Goal: Information Seeking & Learning: Learn about a topic

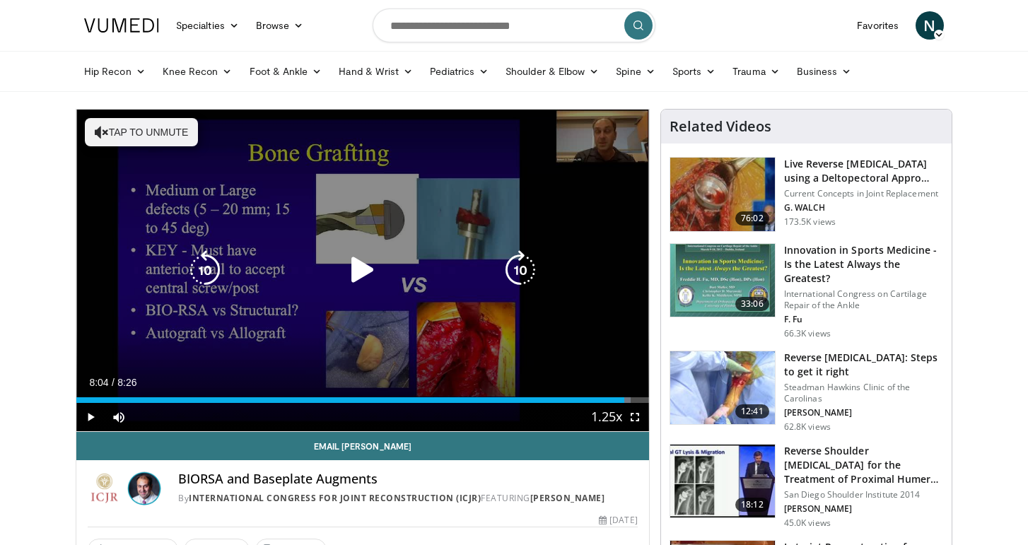
click at [365, 269] on icon "Video Player" at bounding box center [363, 270] width 40 height 40
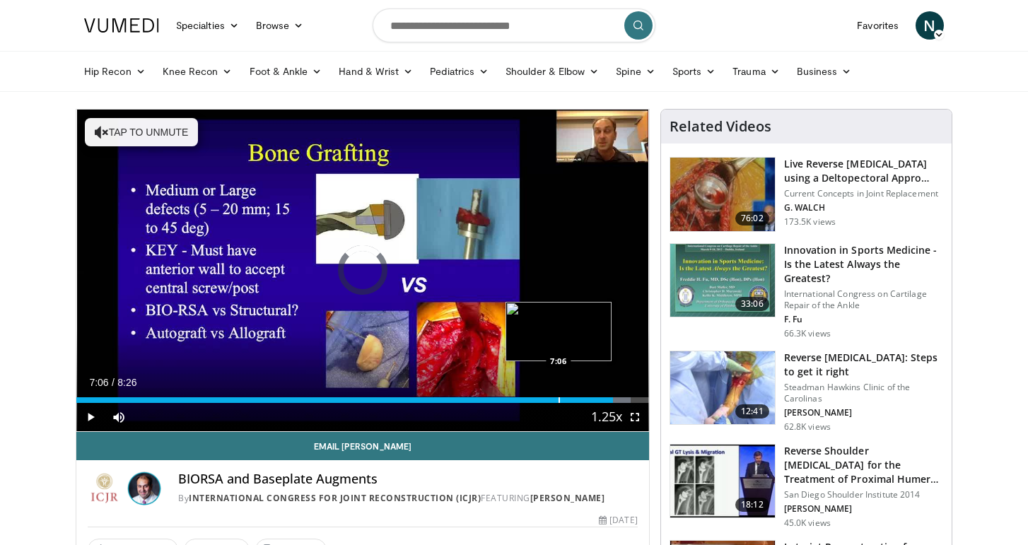
click at [558, 398] on div "Progress Bar" at bounding box center [558, 400] width 1 height 6
click at [556, 398] on div "Progress Bar" at bounding box center [556, 400] width 1 height 6
click at [551, 401] on div "Progress Bar" at bounding box center [551, 400] width 1 height 6
click at [546, 401] on div "Progress Bar" at bounding box center [546, 400] width 1 height 6
click at [544, 398] on div "Progress Bar" at bounding box center [543, 400] width 1 height 6
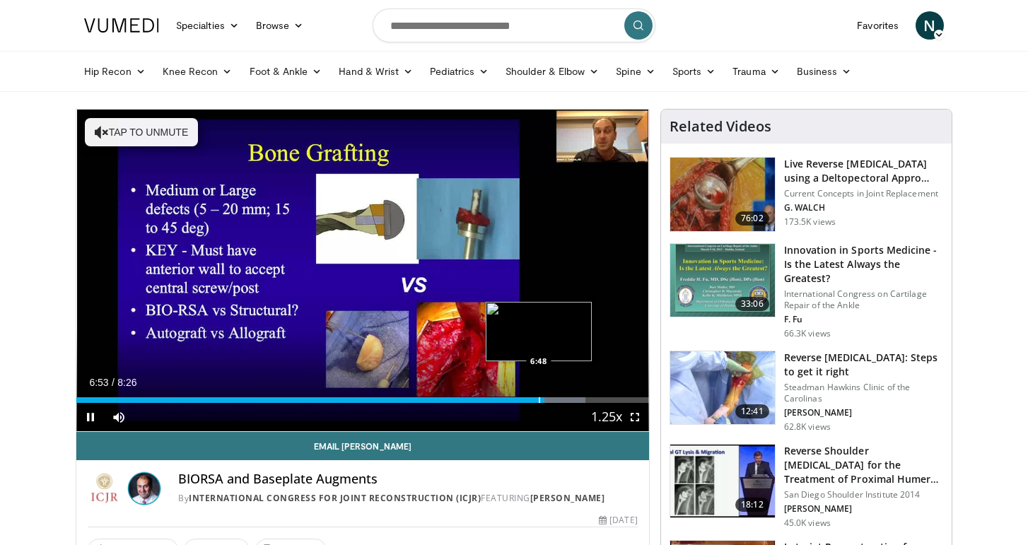
click at [538, 399] on div "6:53" at bounding box center [310, 400] width 468 height 6
click at [529, 402] on div "Progress Bar" at bounding box center [529, 400] width 1 height 6
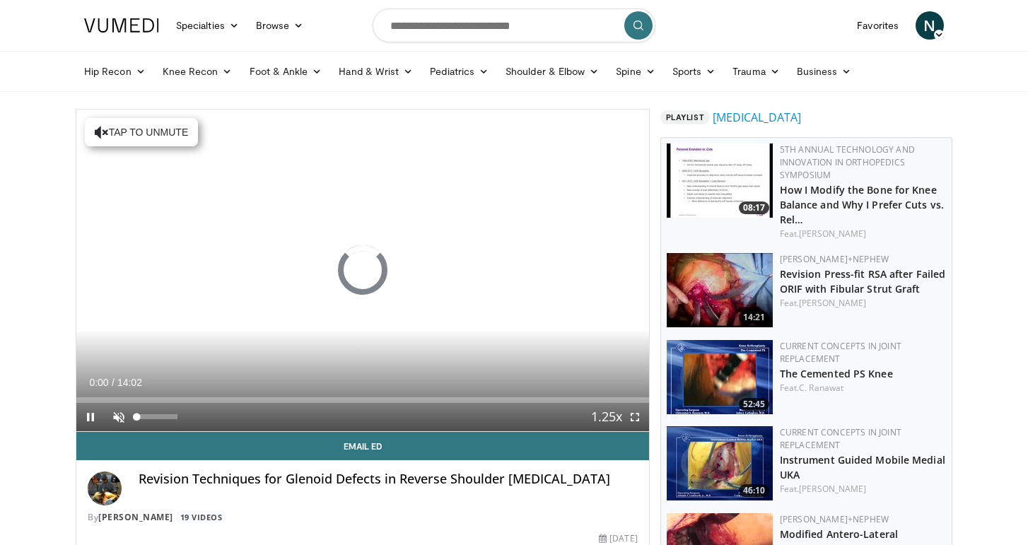
click at [121, 414] on span "Video Player" at bounding box center [119, 417] width 28 height 28
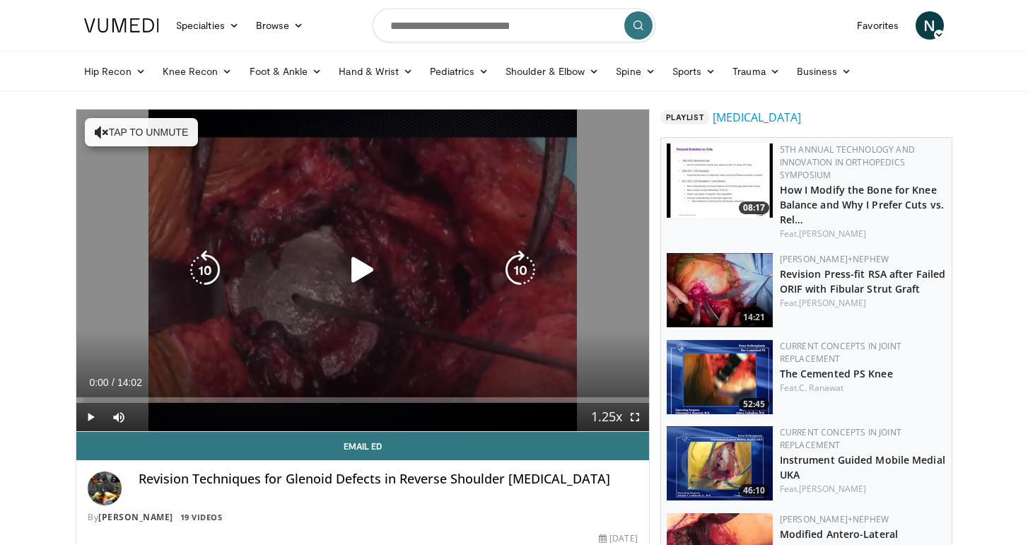
click at [129, 124] on button "Tap to unmute" at bounding box center [141, 132] width 113 height 28
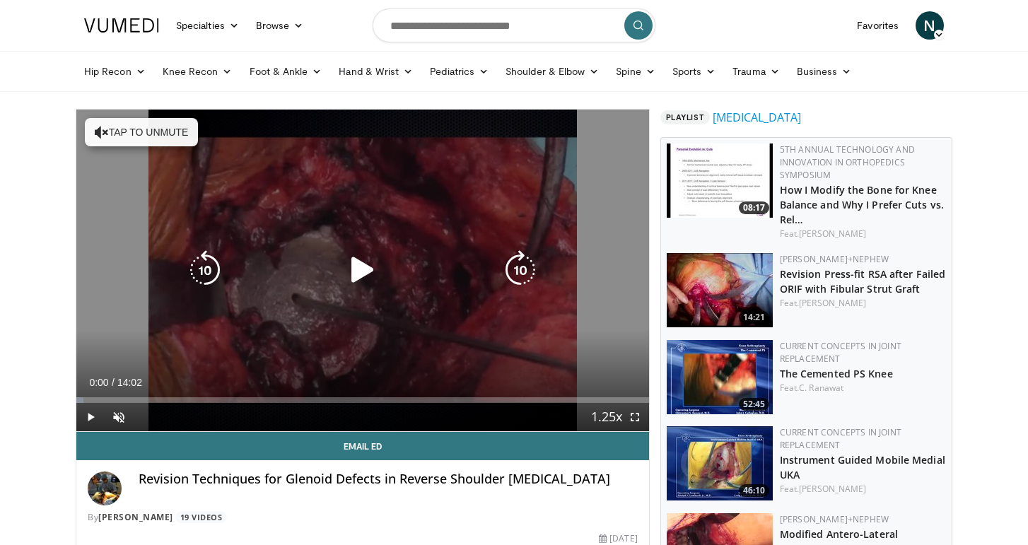
click at [360, 274] on icon "Video Player" at bounding box center [363, 270] width 40 height 40
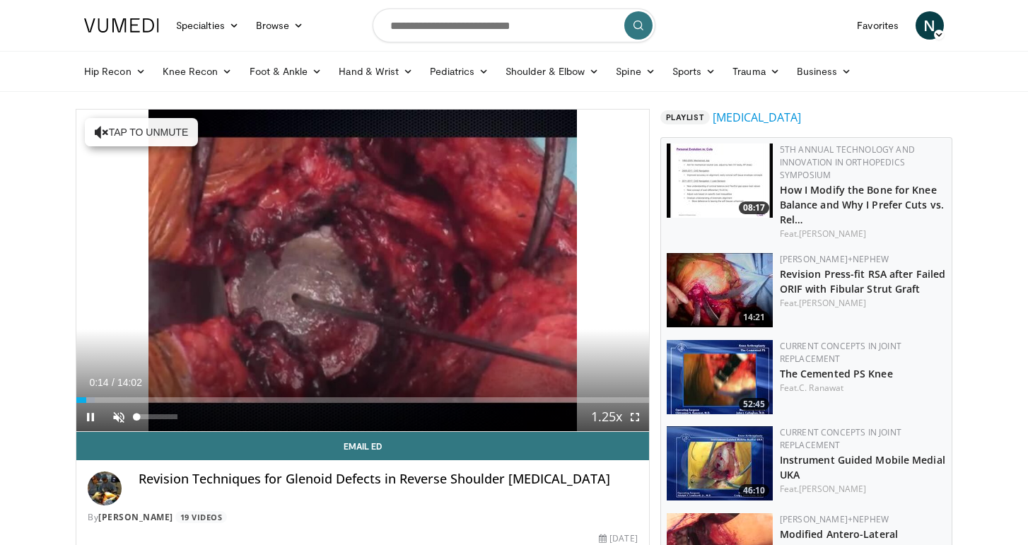
click at [119, 417] on span "Video Player" at bounding box center [119, 417] width 28 height 28
click at [91, 418] on span "Video Player" at bounding box center [90, 417] width 28 height 28
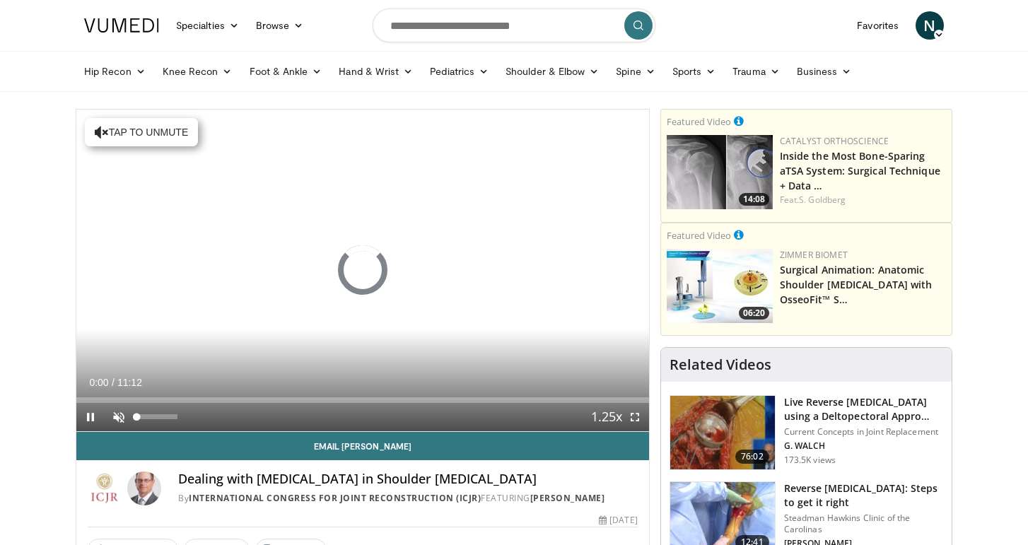
click at [122, 420] on span "Video Player" at bounding box center [119, 417] width 28 height 28
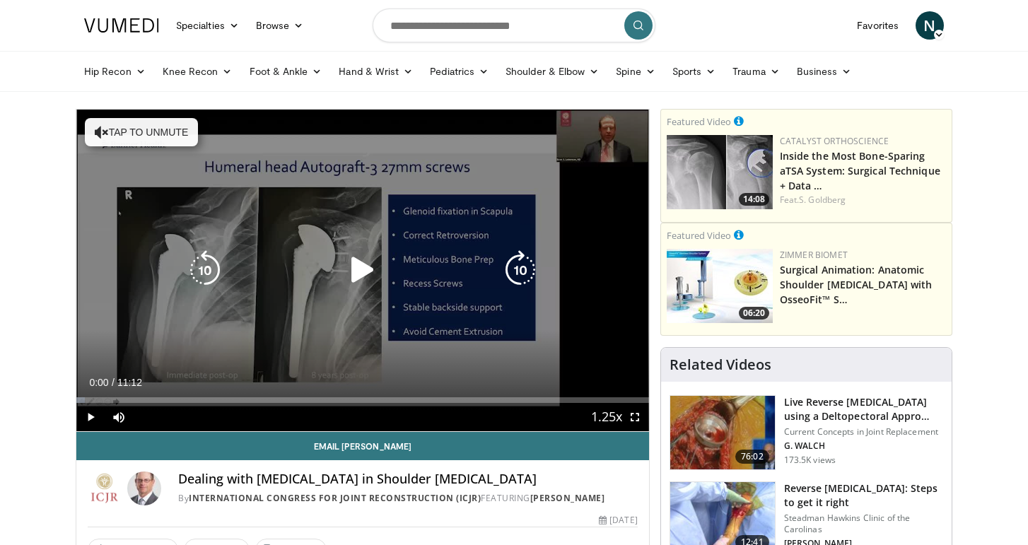
click at [152, 132] on button "Tap to unmute" at bounding box center [141, 132] width 113 height 28
click at [363, 273] on icon "Video Player" at bounding box center [363, 270] width 40 height 40
click at [377, 268] on icon "Video Player" at bounding box center [363, 270] width 40 height 40
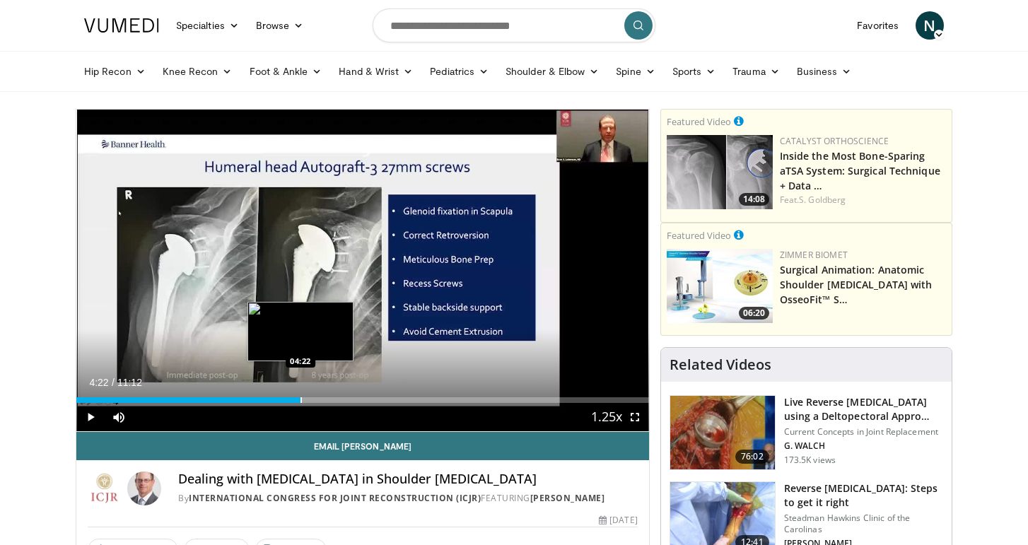
click at [300, 399] on div "Progress Bar" at bounding box center [300, 400] width 1 height 6
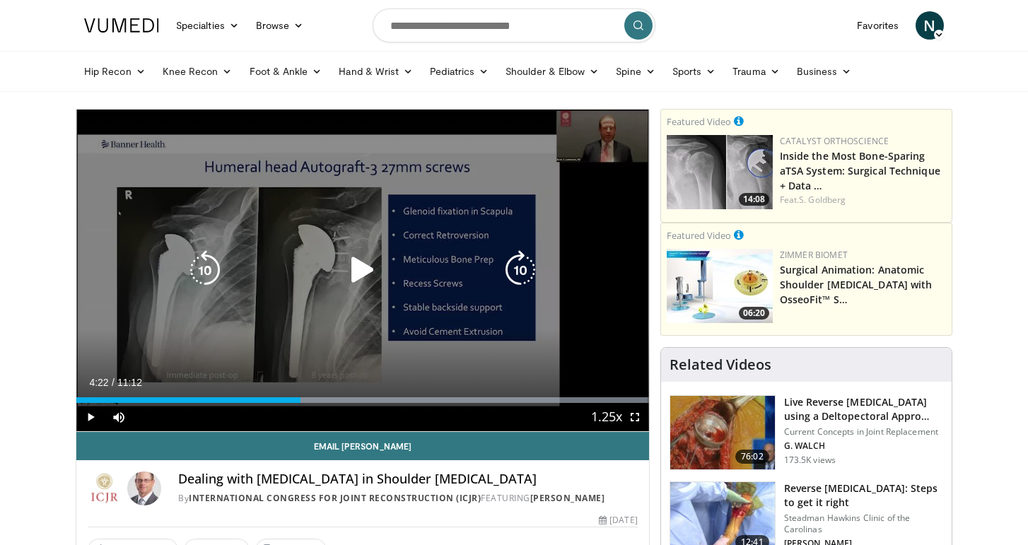
click at [351, 271] on icon "Video Player" at bounding box center [363, 270] width 40 height 40
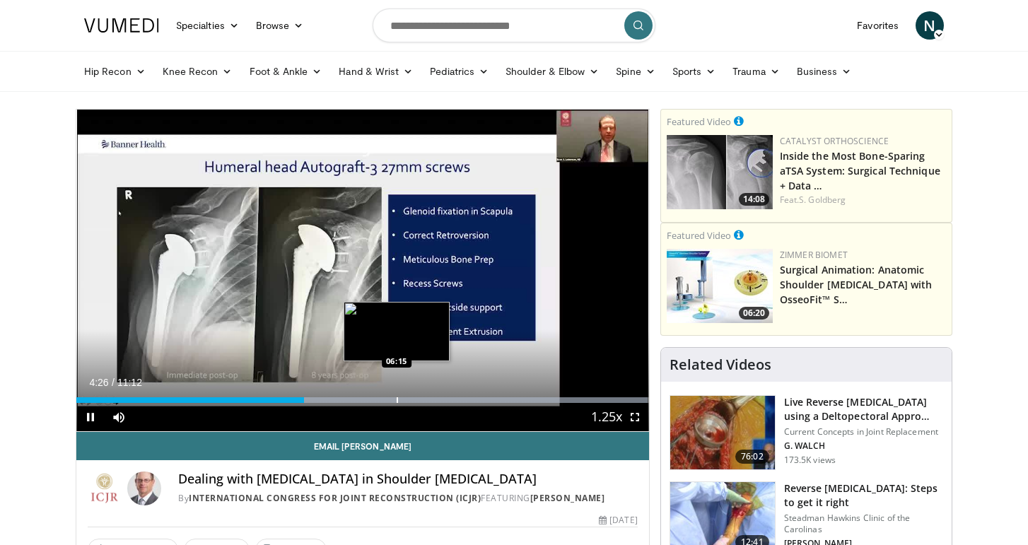
click at [397, 401] on div "Progress Bar" at bounding box center [397, 400] width 1 height 6
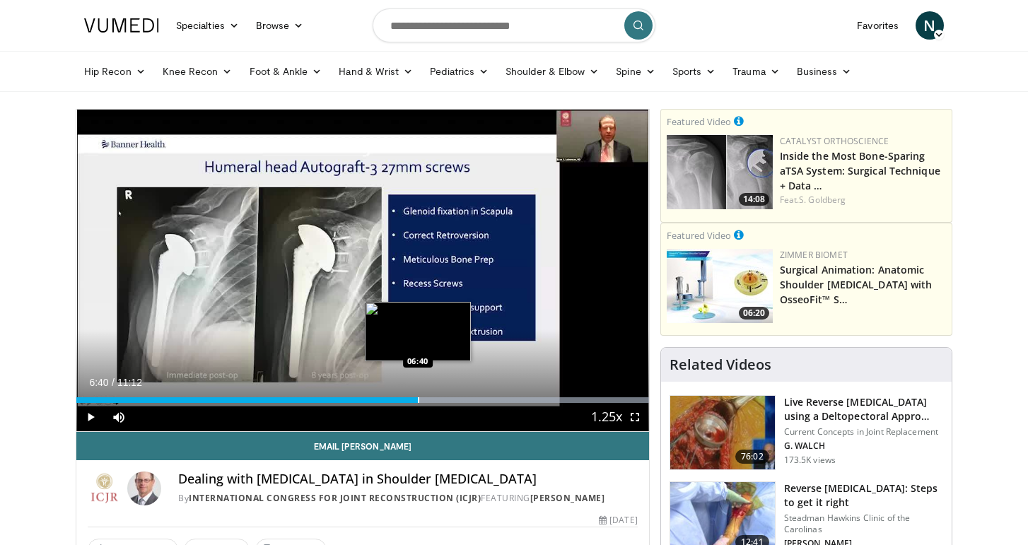
click at [418, 397] on div "Progress Bar" at bounding box center [418, 400] width 1 height 6
click at [429, 397] on div "Progress Bar" at bounding box center [429, 400] width 1 height 6
click at [441, 398] on div "Progress Bar" at bounding box center [441, 400] width 1 height 6
click at [449, 398] on div "Progress Bar" at bounding box center [449, 400] width 1 height 6
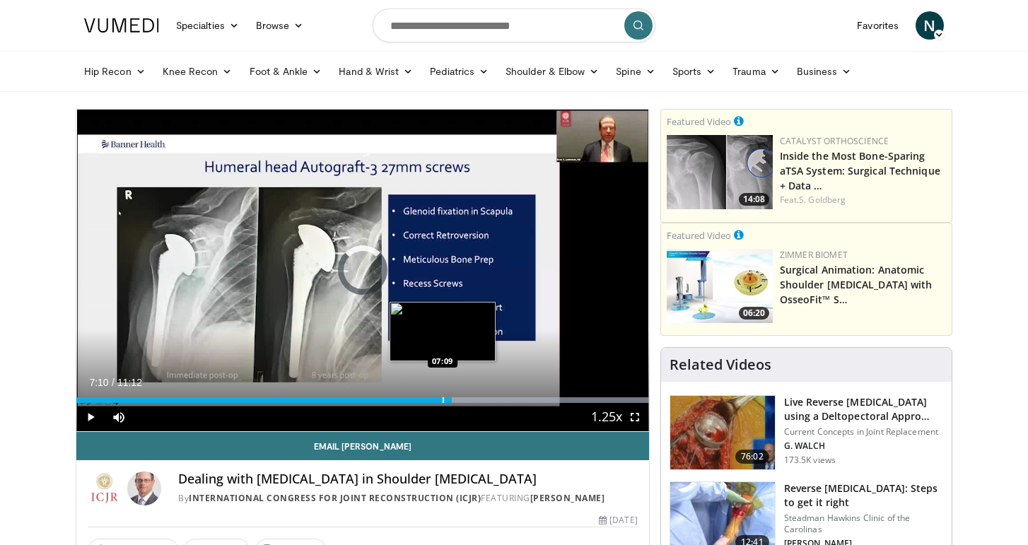
click at [443, 401] on div "Progress Bar" at bounding box center [443, 400] width 1 height 6
click at [434, 400] on div "Progress Bar" at bounding box center [434, 400] width 1 height 6
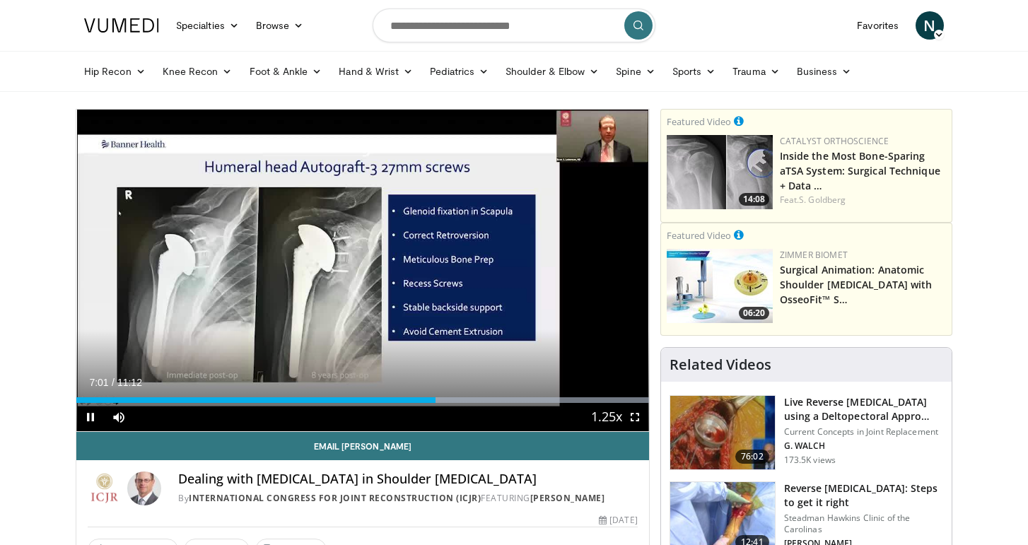
click at [635, 411] on span "Video Player" at bounding box center [635, 417] width 28 height 28
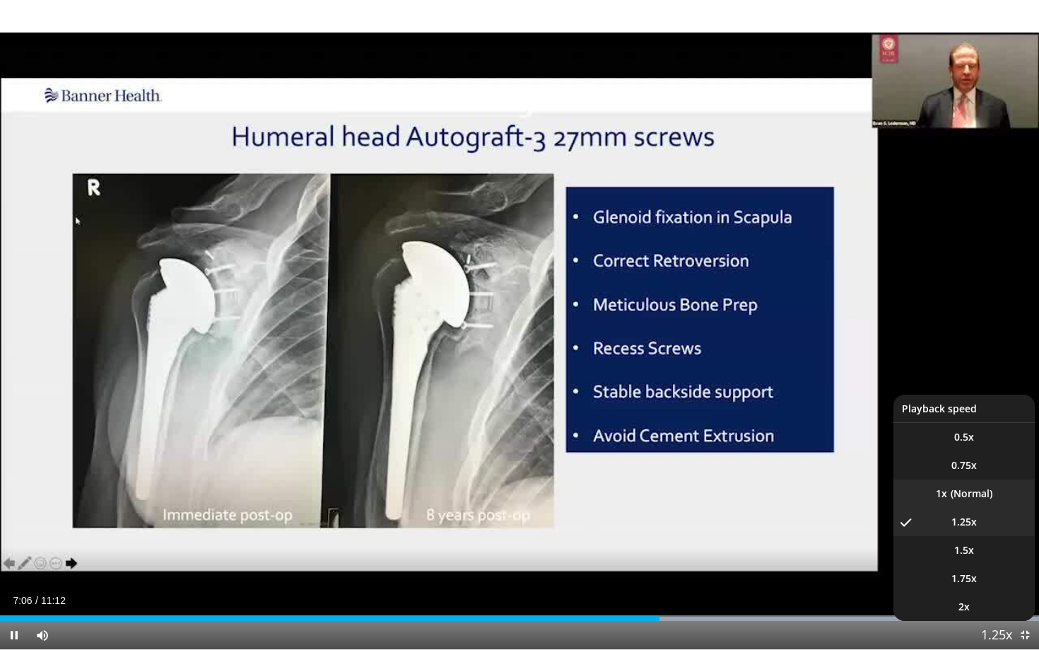
click at [955, 496] on li "1x" at bounding box center [963, 493] width 141 height 28
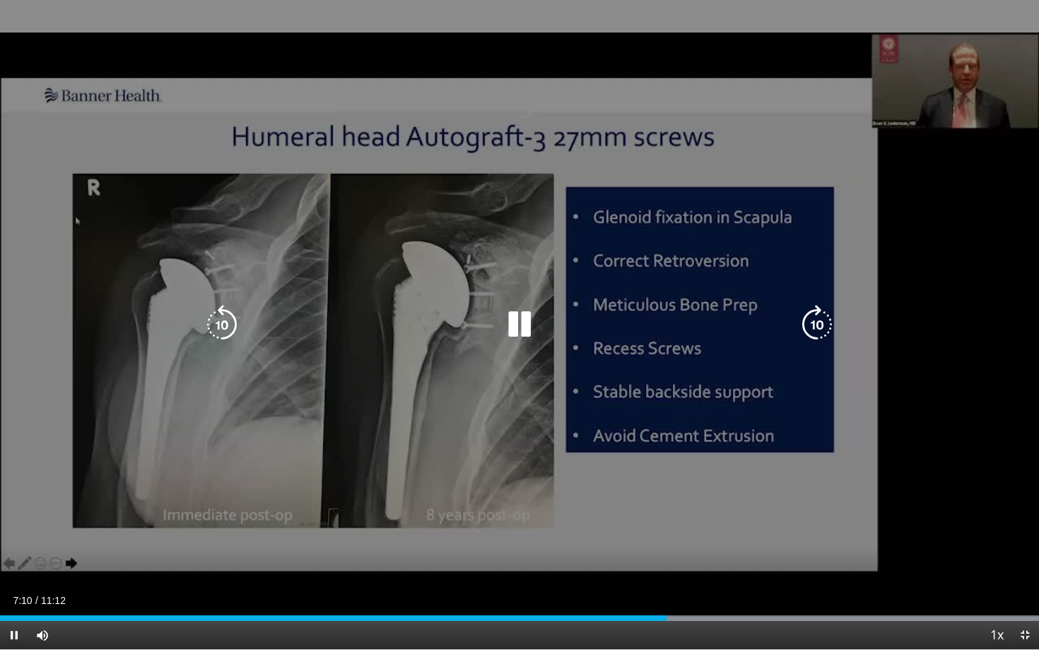
click at [467, 503] on div "10 seconds Tap to unmute" at bounding box center [519, 324] width 1039 height 649
click at [512, 325] on icon "Video Player" at bounding box center [520, 325] width 40 height 40
click at [517, 468] on div "10 seconds Tap to unmute" at bounding box center [519, 324] width 1039 height 649
click at [224, 317] on icon "Video Player" at bounding box center [222, 325] width 40 height 40
click at [524, 321] on icon "Video Player" at bounding box center [520, 325] width 40 height 40
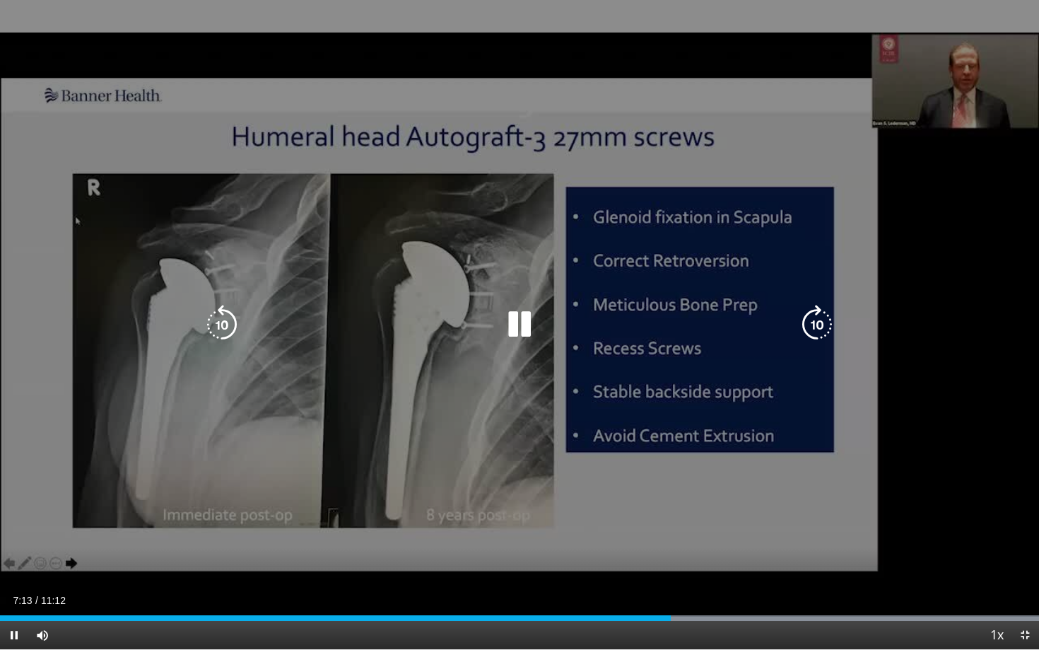
click at [443, 407] on div "10 seconds Tap to unmute" at bounding box center [519, 324] width 1039 height 649
click at [522, 322] on icon "Video Player" at bounding box center [520, 325] width 40 height 40
click at [317, 483] on div "10 seconds Tap to unmute" at bounding box center [519, 324] width 1039 height 649
click at [534, 454] on div "10 seconds Tap to unmute" at bounding box center [519, 324] width 1039 height 649
click at [517, 366] on div "10 seconds Tap to unmute" at bounding box center [519, 324] width 1039 height 649
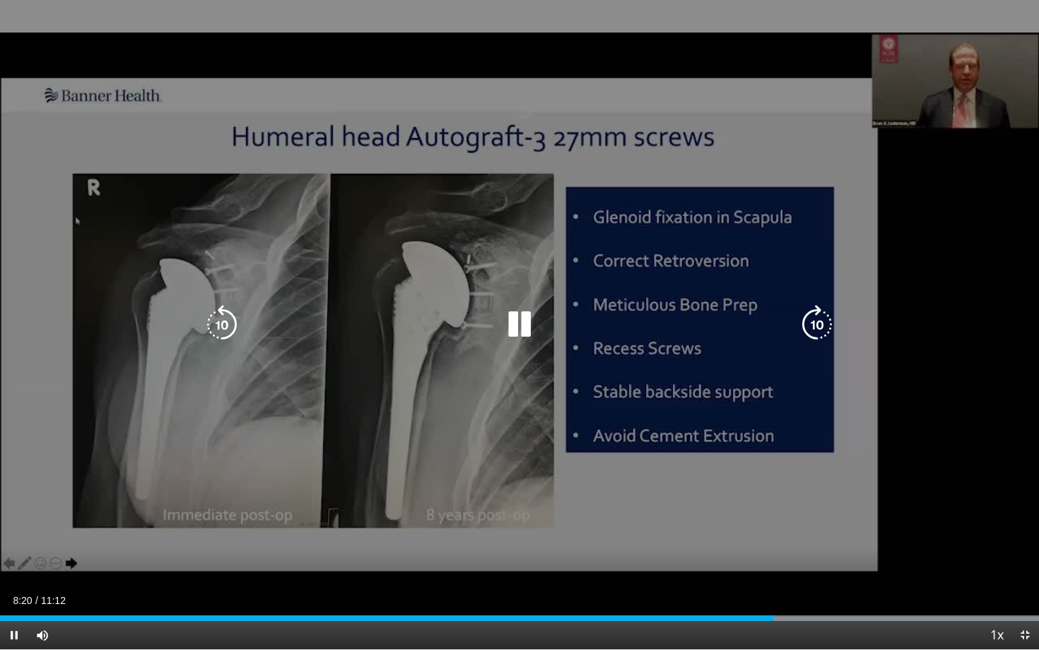
click at [517, 366] on div "10 seconds Tap to unmute" at bounding box center [519, 324] width 1039 height 649
click at [238, 442] on div "10 seconds Tap to unmute" at bounding box center [519, 324] width 1039 height 649
click at [519, 326] on icon "Video Player" at bounding box center [520, 325] width 40 height 40
